Goal: Transaction & Acquisition: Purchase product/service

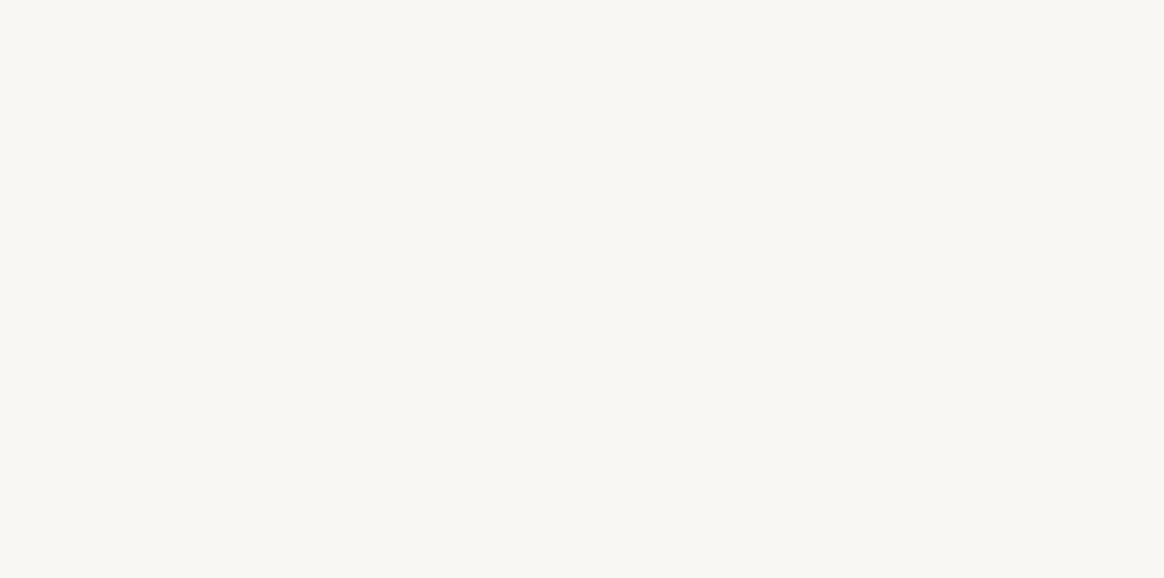
select select "FR"
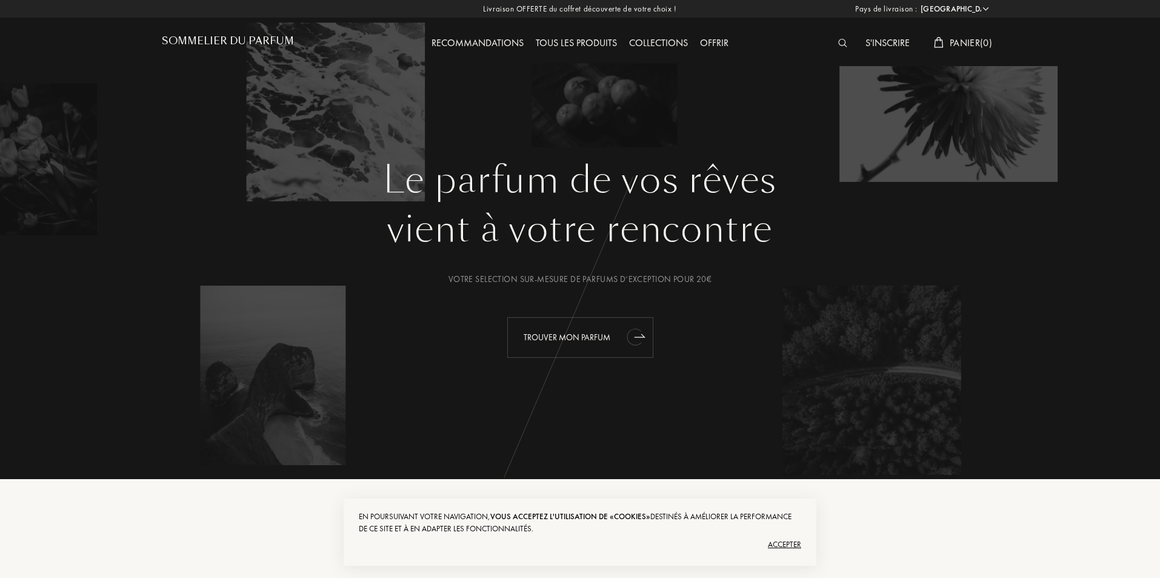
click at [545, 335] on div "Trouver mon parfum" at bounding box center [580, 337] width 146 height 41
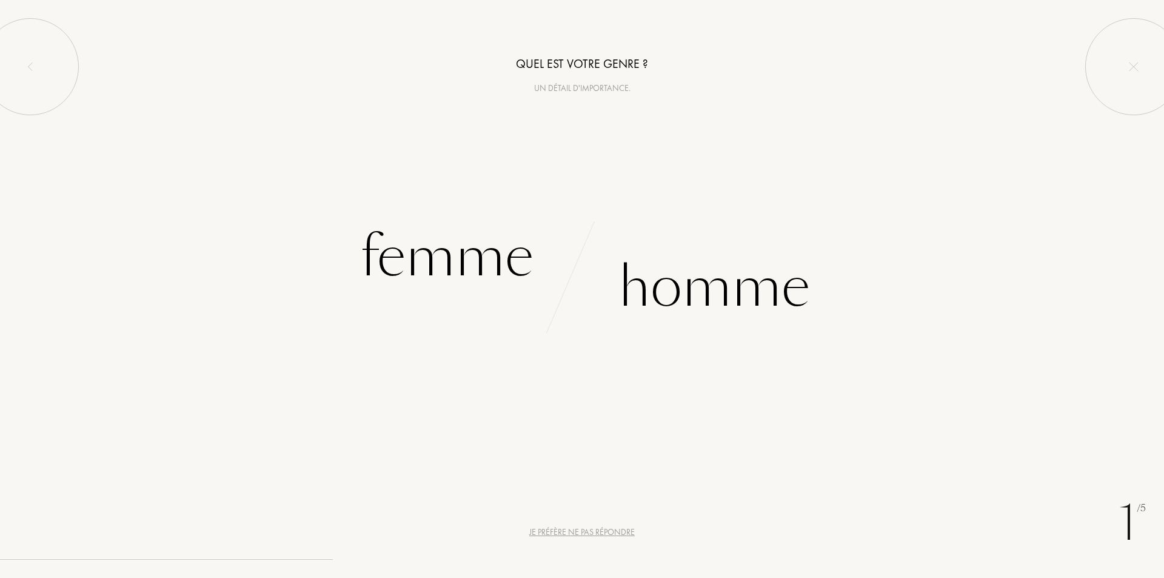
click at [567, 88] on div "Un détail d'importance." at bounding box center [582, 88] width 1164 height 13
click at [1129, 62] on img at bounding box center [1134, 67] width 10 height 10
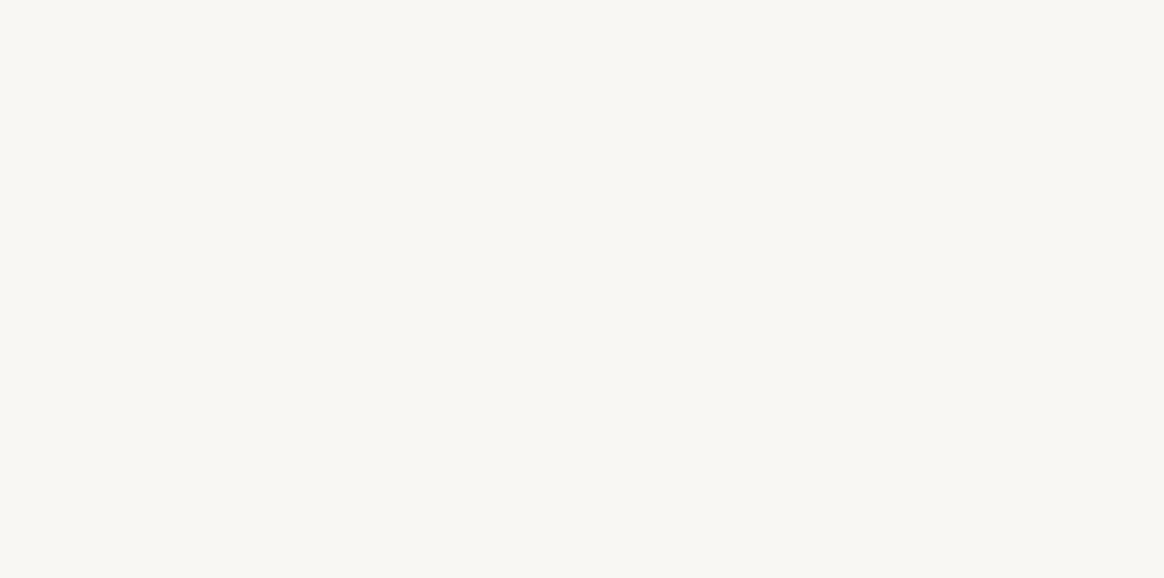
select select "FR"
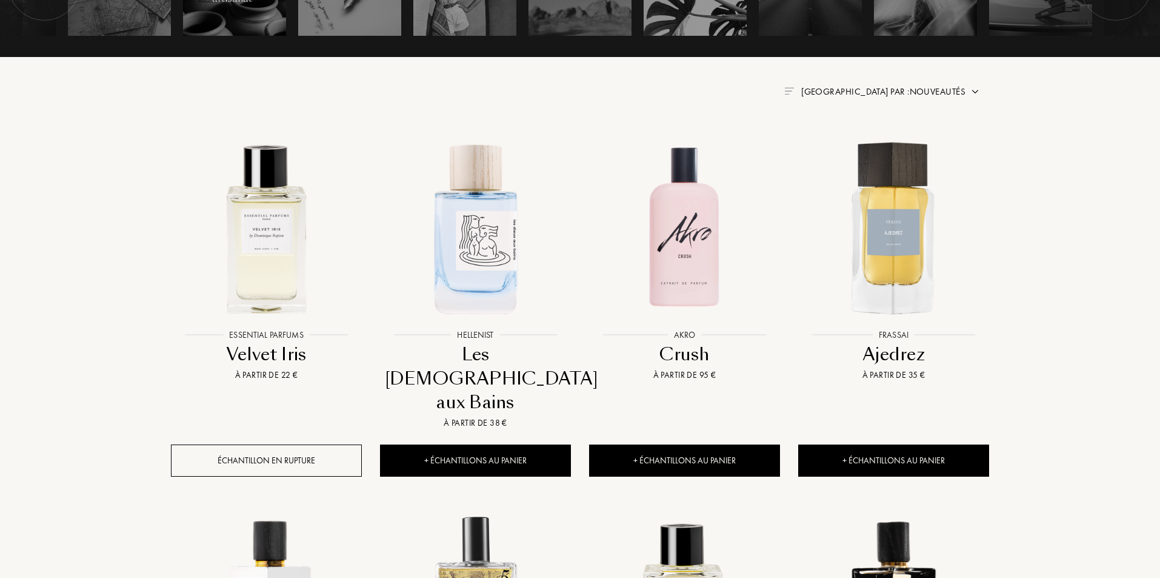
scroll to position [424, 0]
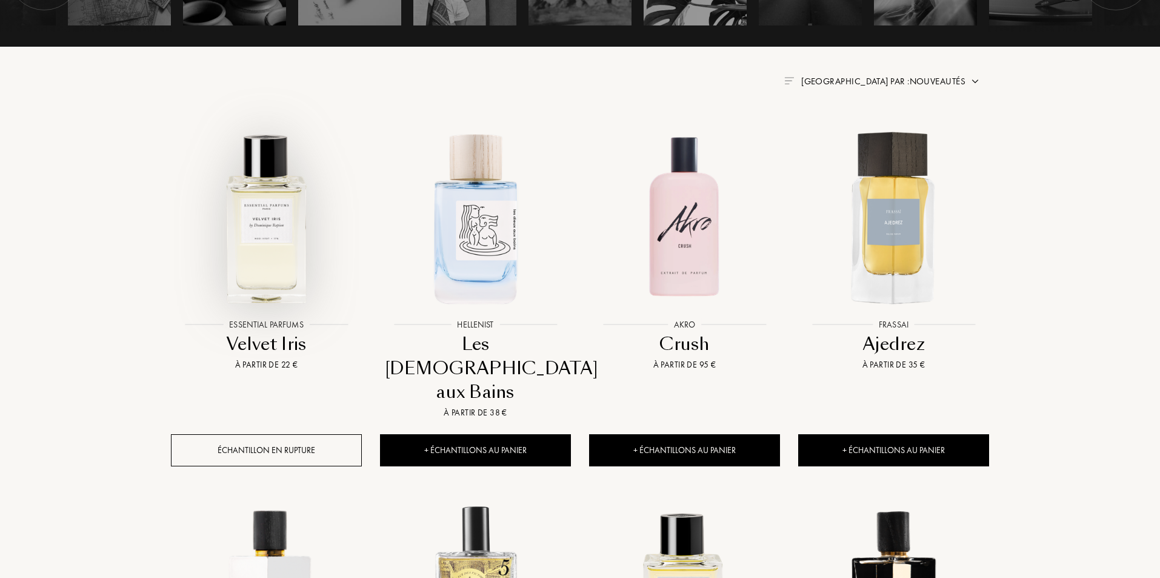
click at [263, 207] on img at bounding box center [266, 217] width 189 height 189
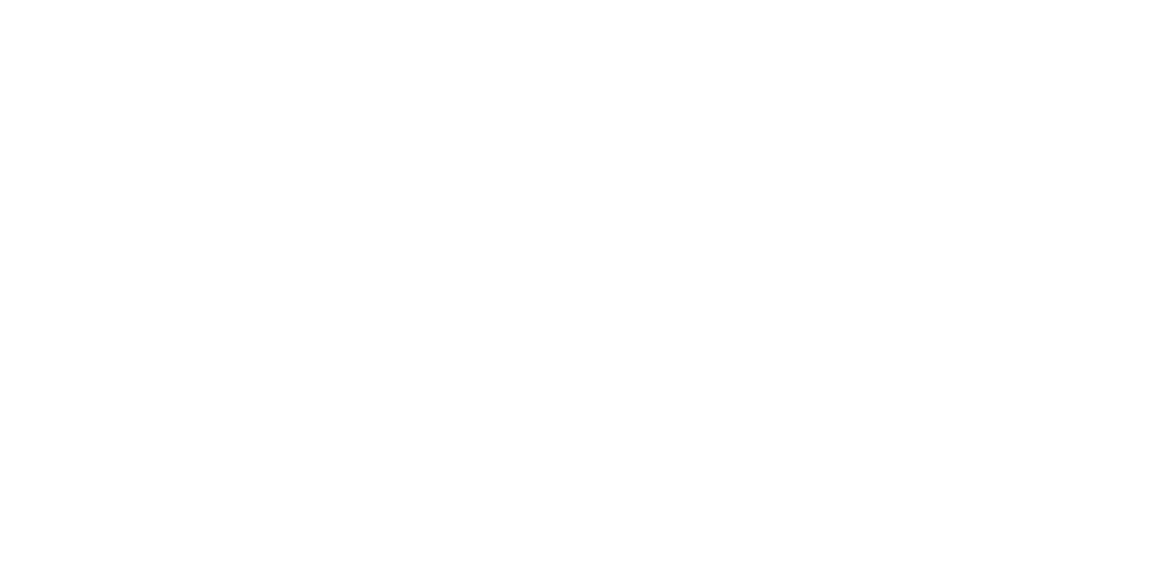
select select "FR"
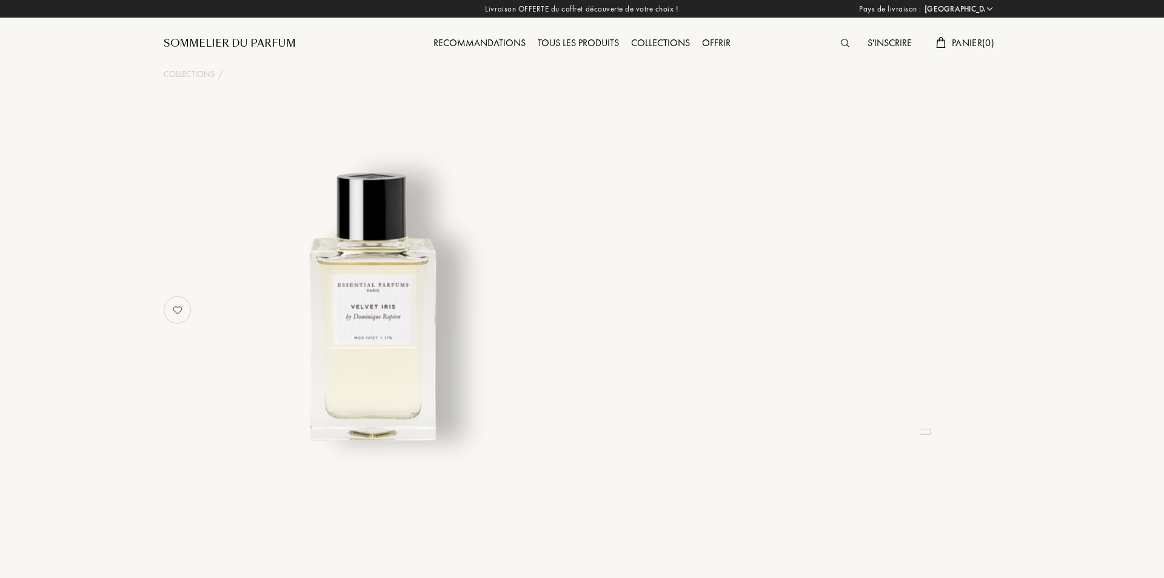
select select "3"
